Goal: Transaction & Acquisition: Book appointment/travel/reservation

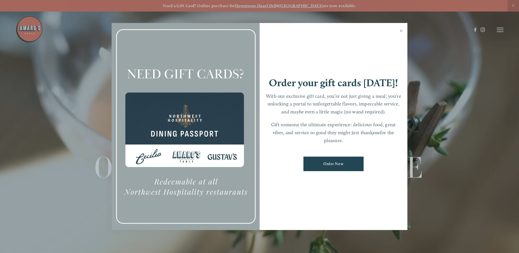
click at [500, 30] on div at bounding box center [259, 126] width 519 height 253
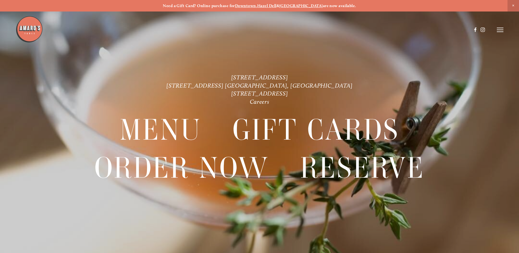
click at [500, 30] on line at bounding box center [500, 30] width 7 height 0
click at [459, 30] on span "Reserve" at bounding box center [460, 29] width 14 height 5
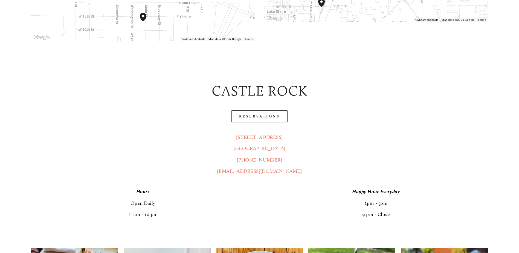
scroll to position [273, 0]
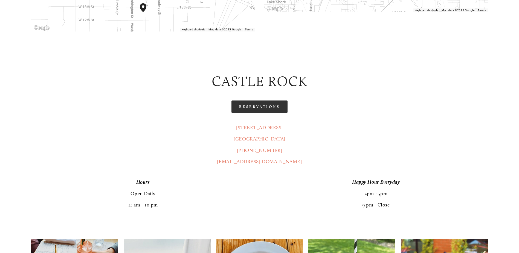
click at [264, 100] on link "Reservations" at bounding box center [259, 106] width 56 height 12
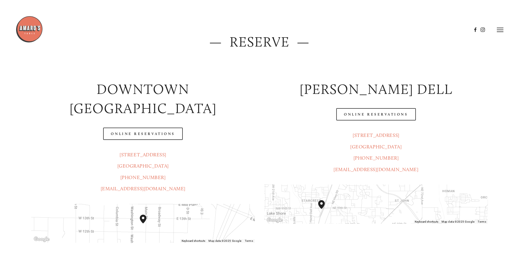
scroll to position [0, 0]
